Goal: Information Seeking & Learning: Learn about a topic

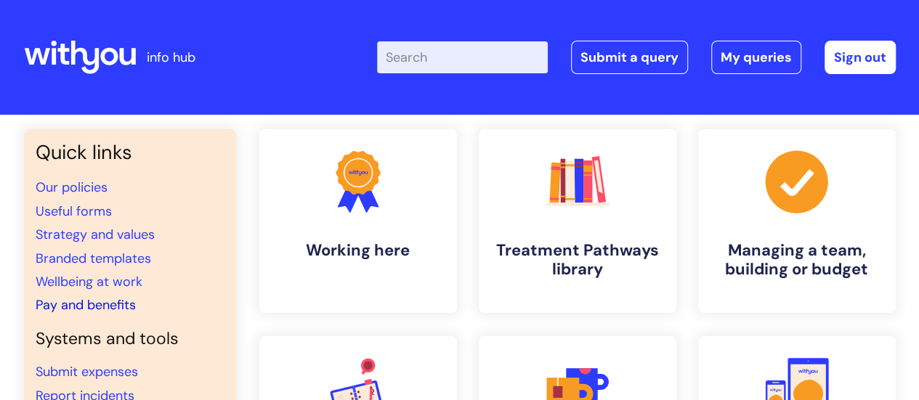
click at [92, 305] on link "Pay and benefits" at bounding box center [86, 304] width 100 height 17
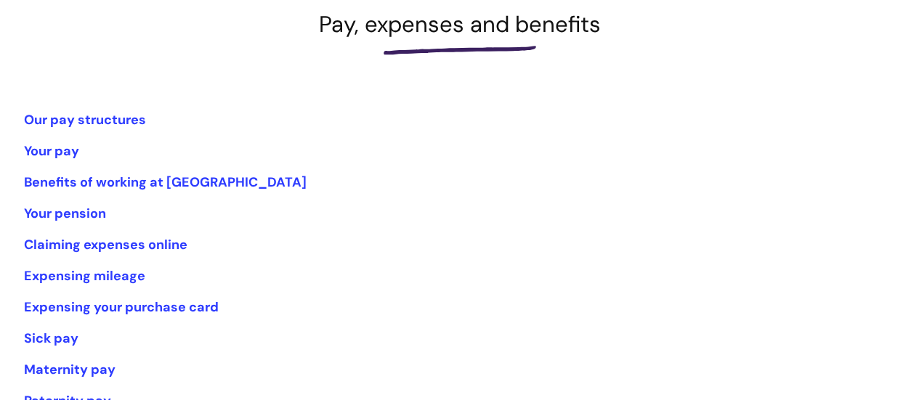
scroll to position [218, 0]
click at [45, 150] on link "Your pay" at bounding box center [51, 150] width 55 height 17
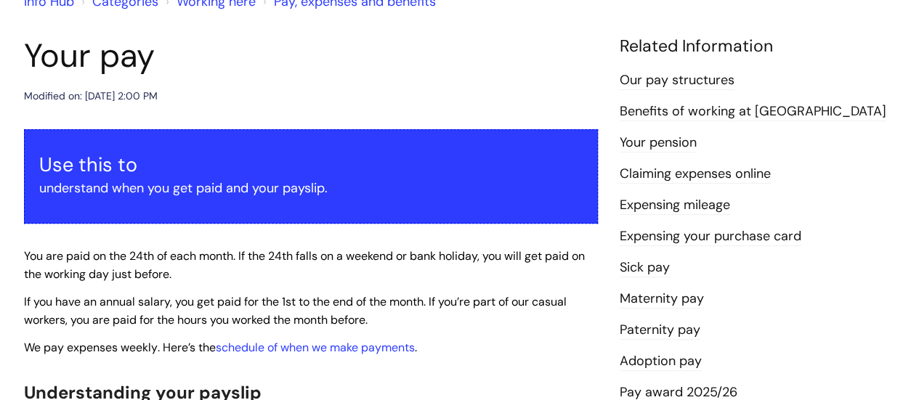
scroll to position [145, 0]
click at [713, 79] on link "Our pay structures" at bounding box center [677, 80] width 115 height 19
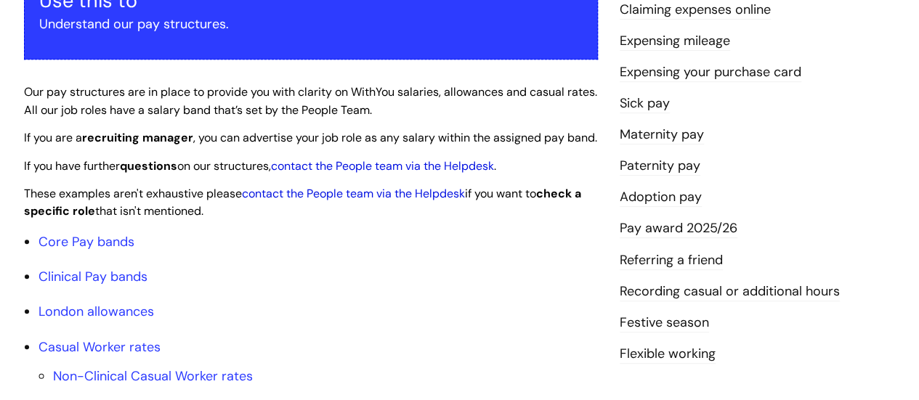
scroll to position [363, 0]
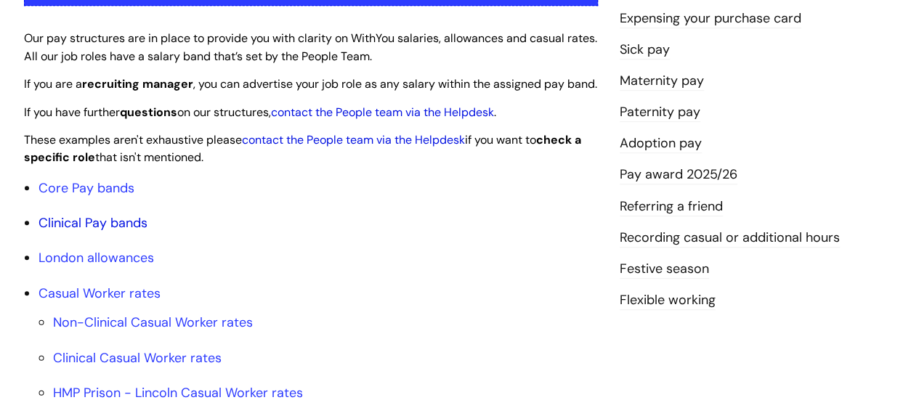
click at [113, 232] on link "Clinical Pay bands" at bounding box center [93, 222] width 109 height 17
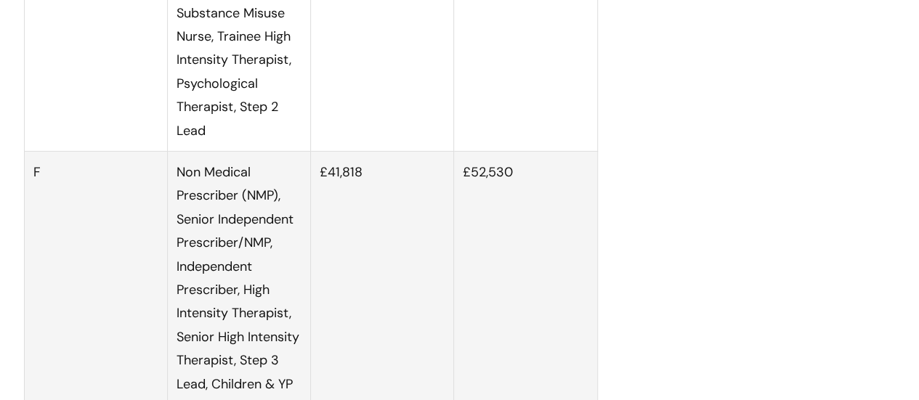
scroll to position [2199, 0]
